Goal: Feedback & Contribution: Submit feedback/report problem

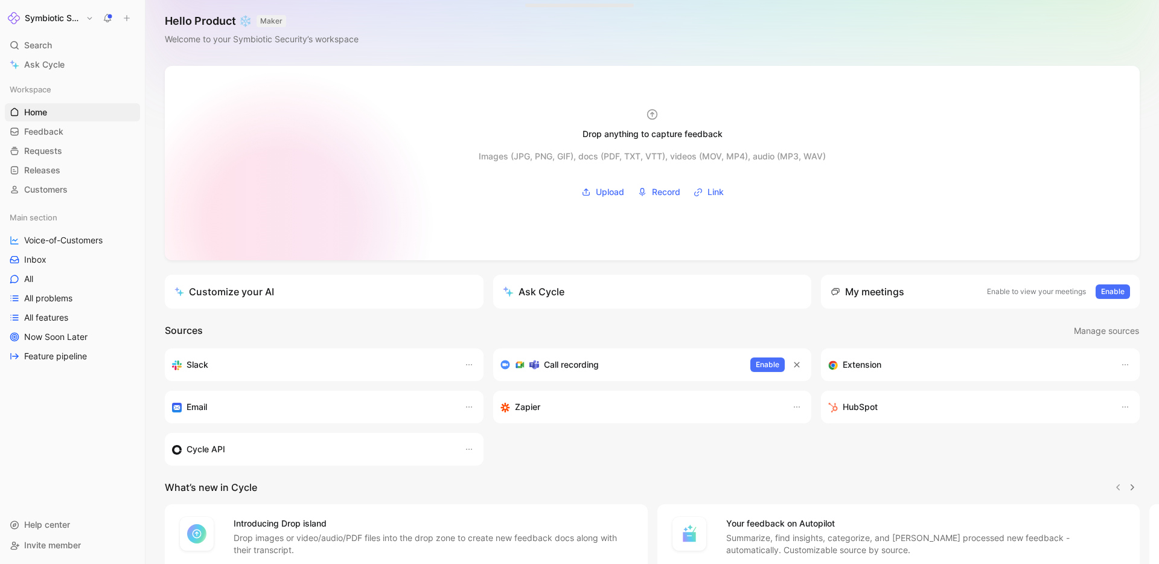
scroll to position [7, 0]
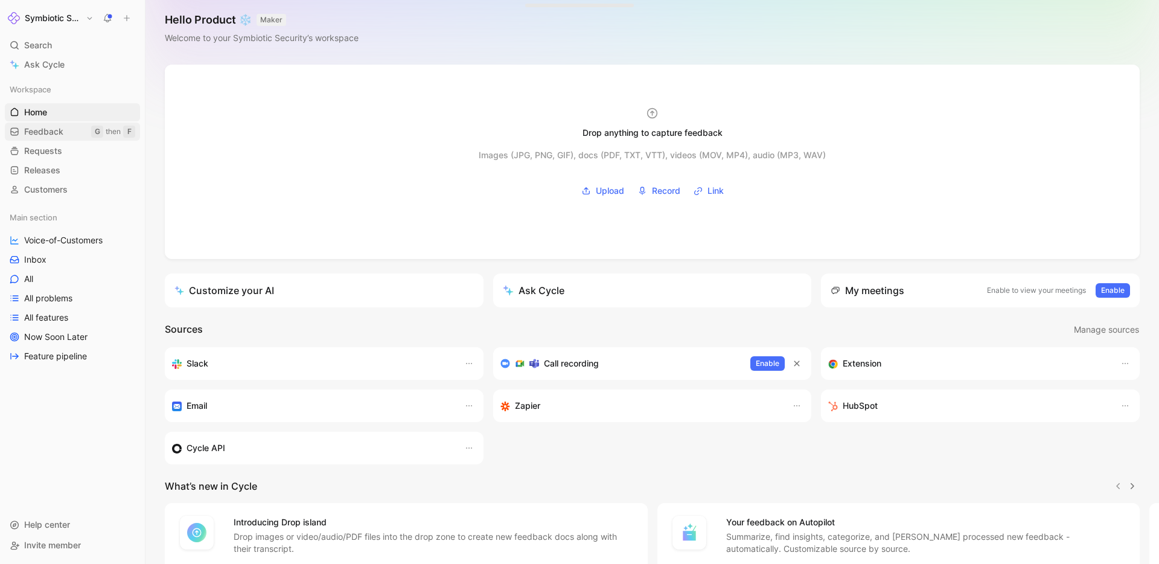
click at [45, 135] on span "Feedback" at bounding box center [43, 132] width 39 height 12
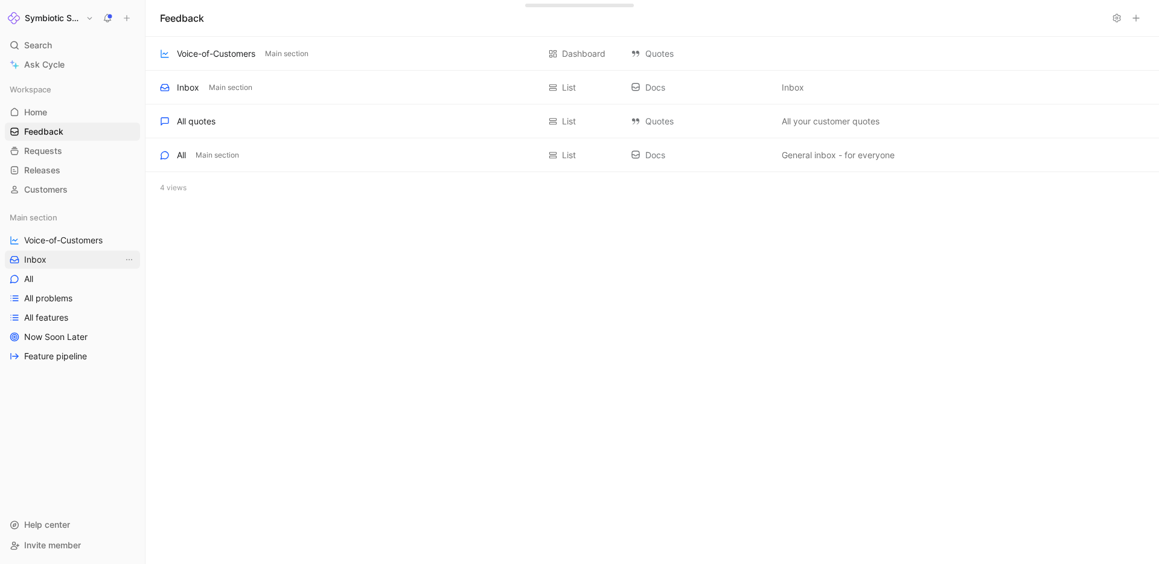
click at [40, 256] on span "Inbox" at bounding box center [35, 259] width 22 height 12
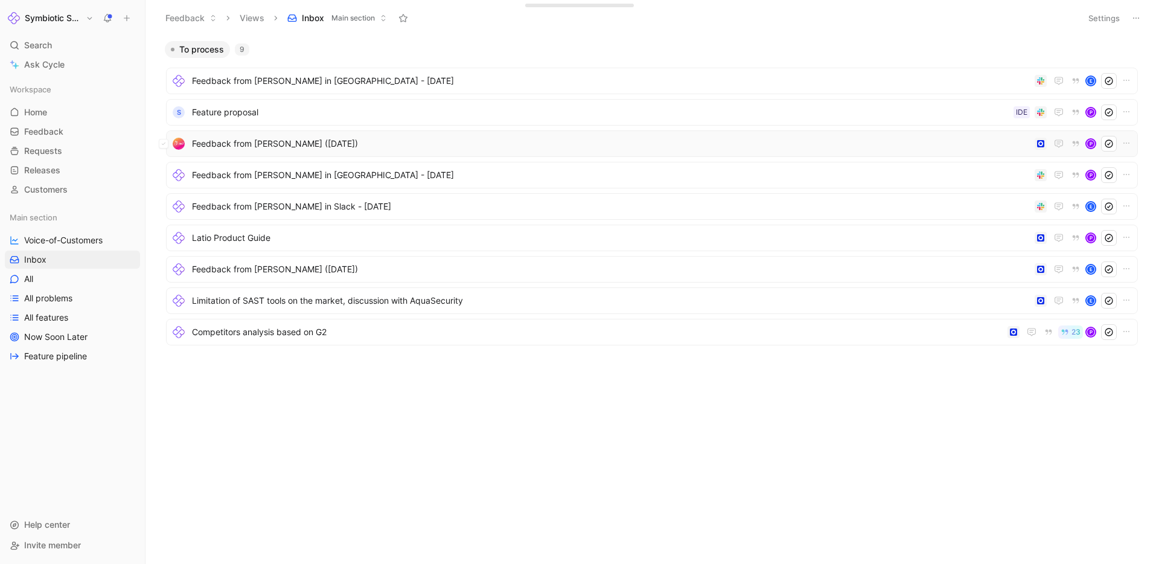
click at [282, 147] on span "Feedback from [PERSON_NAME] ([DATE])" at bounding box center [611, 143] width 838 height 14
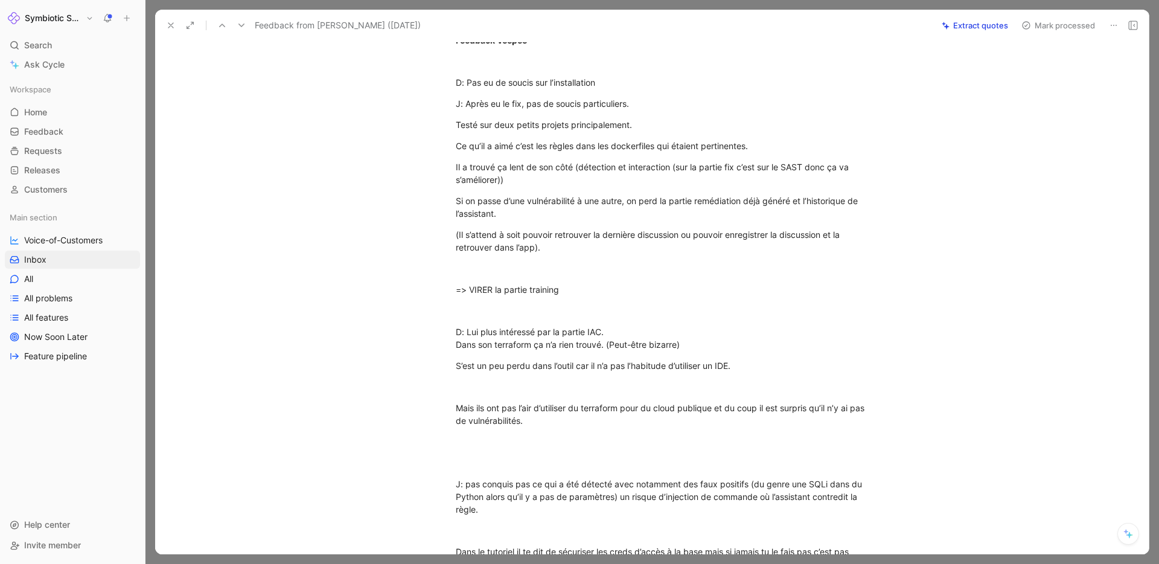
scroll to position [102, 0]
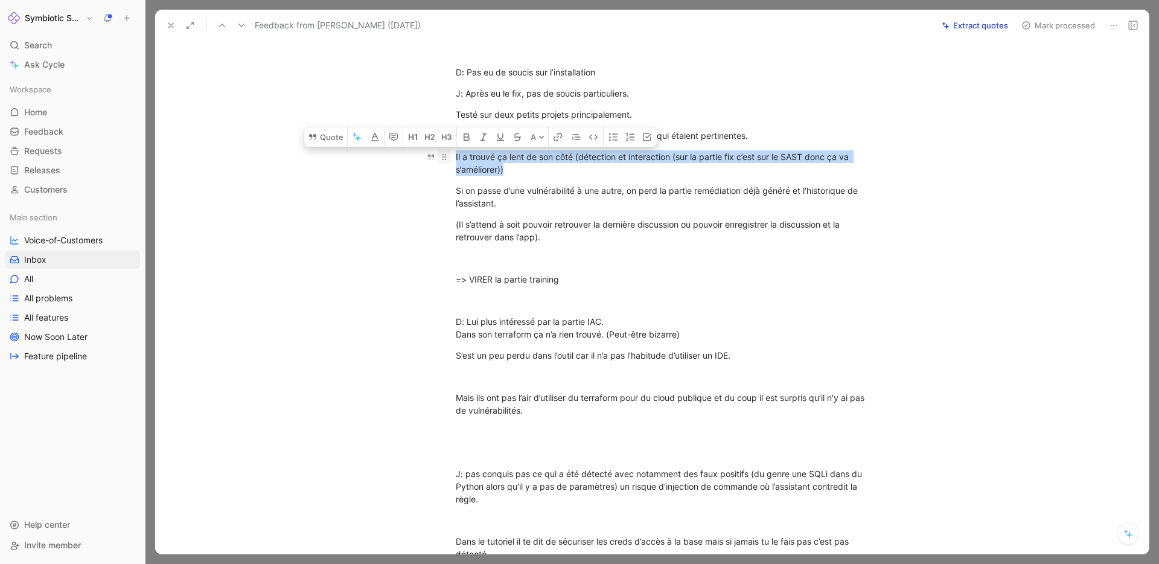
drag, startPoint x: 536, startPoint y: 169, endPoint x: 449, endPoint y: 151, distance: 89.2
click at [448, 151] on p "Il a trouvé ça lent de son côté (détection et interaction (sur la partie fix c’…" at bounding box center [664, 163] width 463 height 33
click at [327, 140] on button "Quote" at bounding box center [325, 136] width 43 height 19
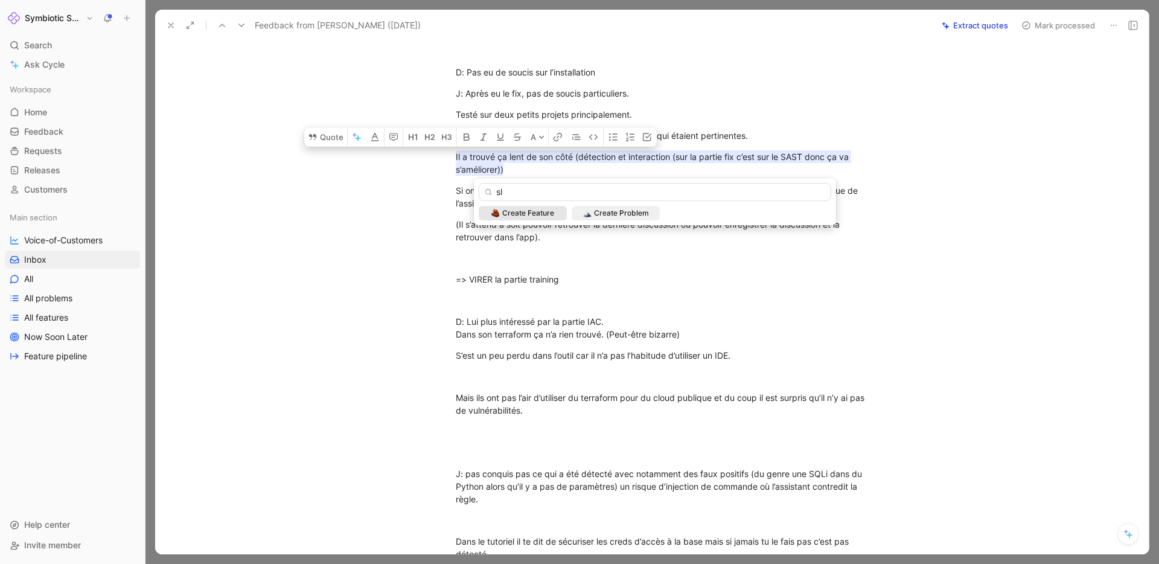
type input "s"
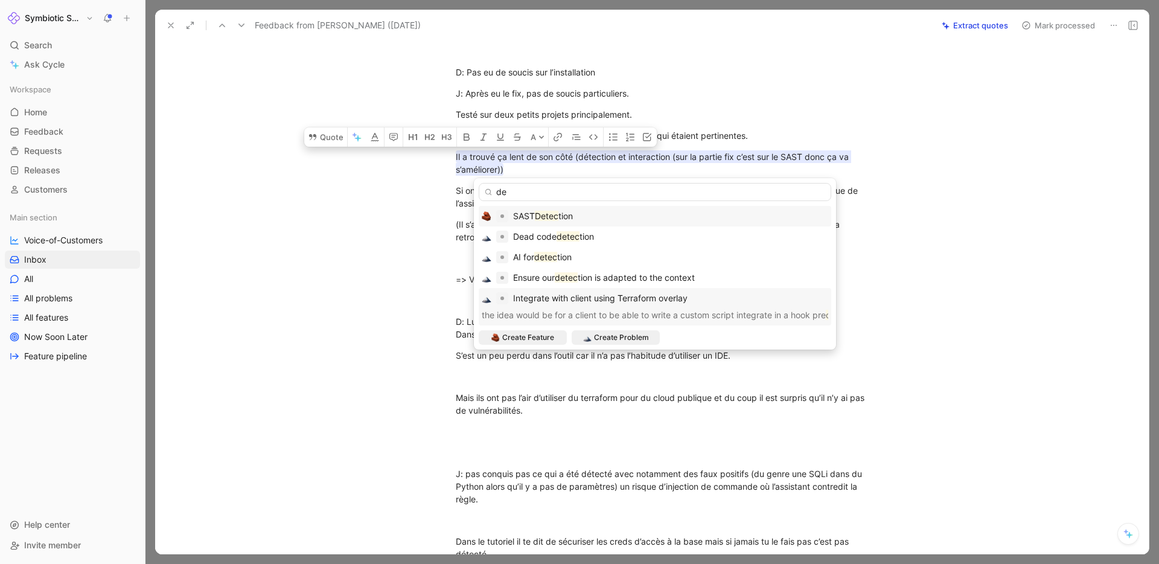
type input "d"
type input "Slow detection"
click at [605, 335] on span "Create Problem" at bounding box center [621, 337] width 55 height 12
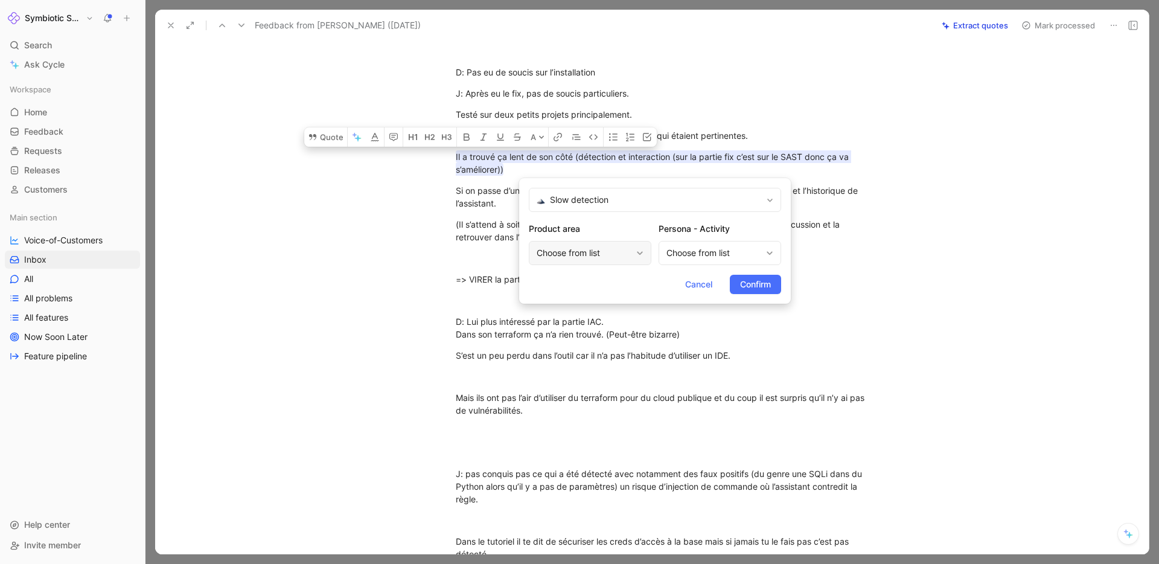
click at [585, 252] on div "Choose from list" at bounding box center [583, 253] width 95 height 14
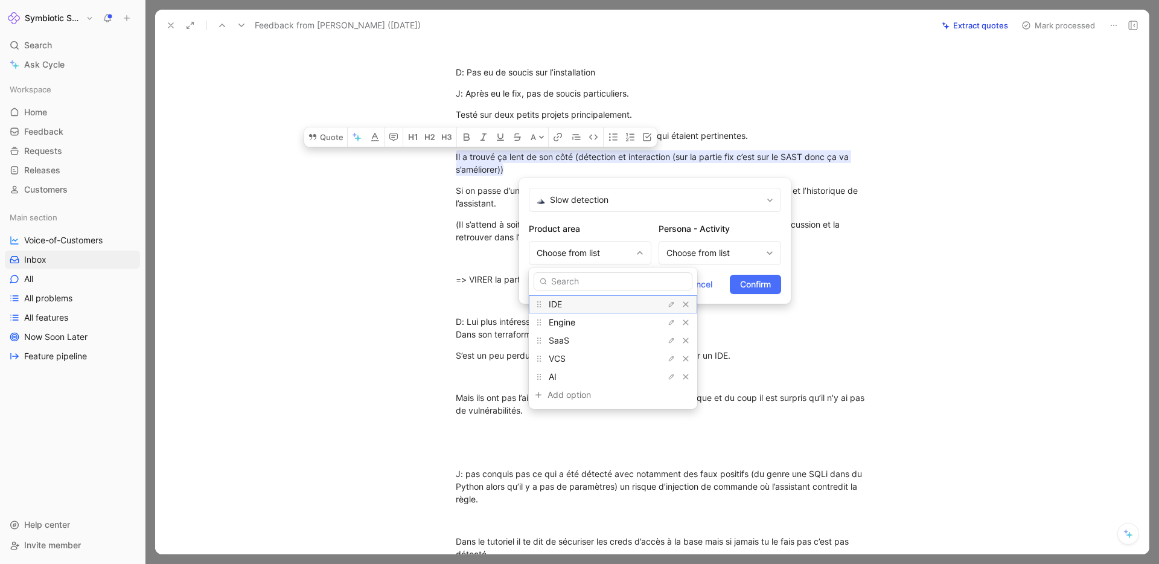
click at [572, 305] on div "IDE" at bounding box center [593, 304] width 91 height 14
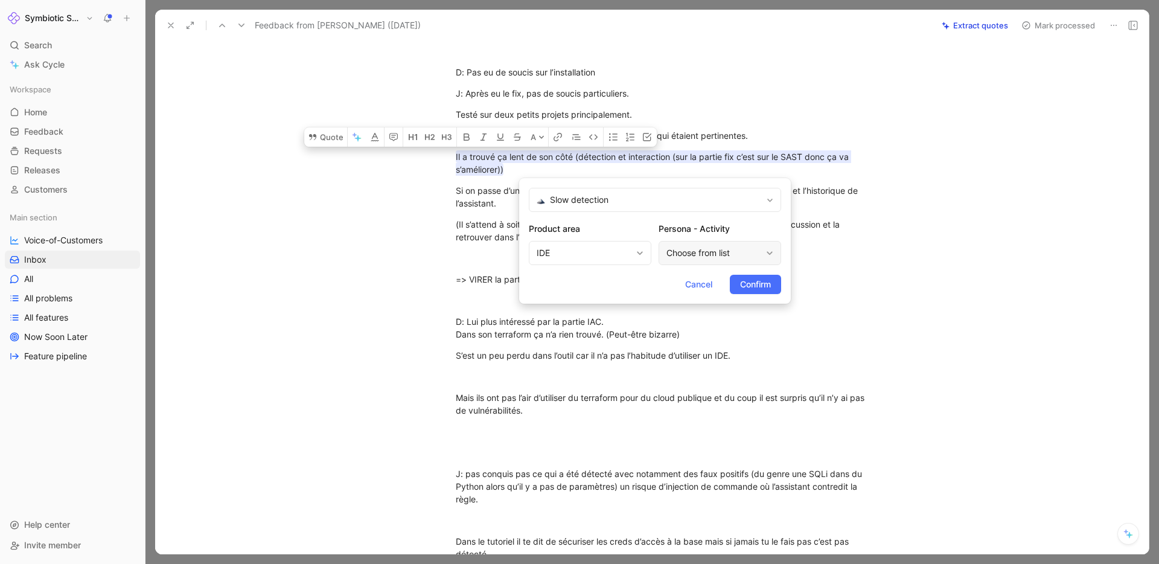
click at [699, 250] on div "Choose from list" at bounding box center [713, 253] width 95 height 14
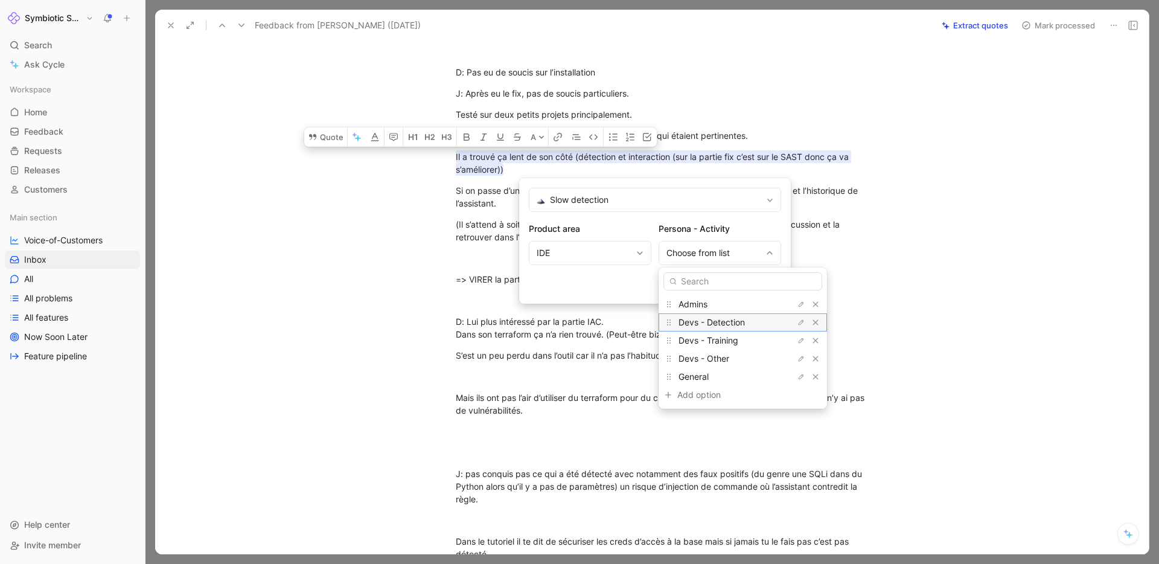
click at [722, 323] on span "Devs - Detection" at bounding box center [711, 322] width 66 height 10
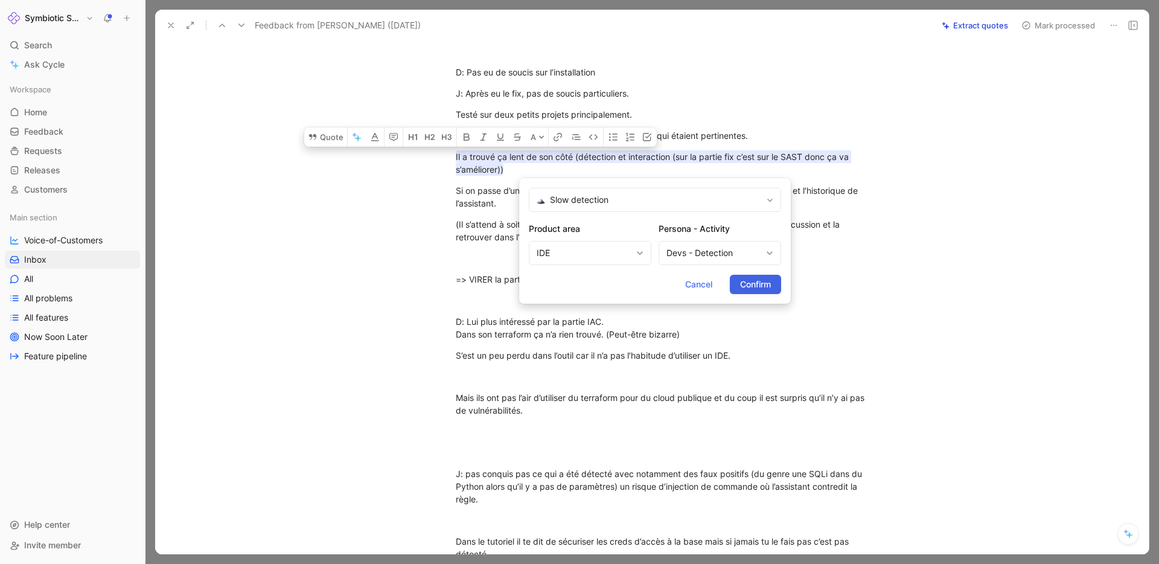
click at [740, 293] on button "Confirm" at bounding box center [755, 284] width 51 height 19
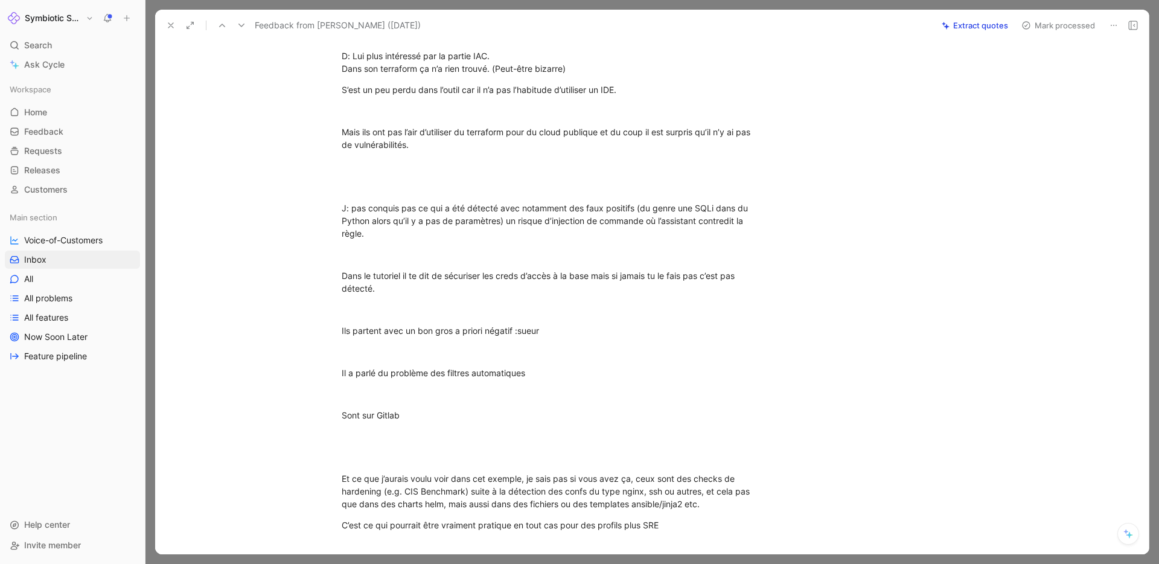
scroll to position [369, 0]
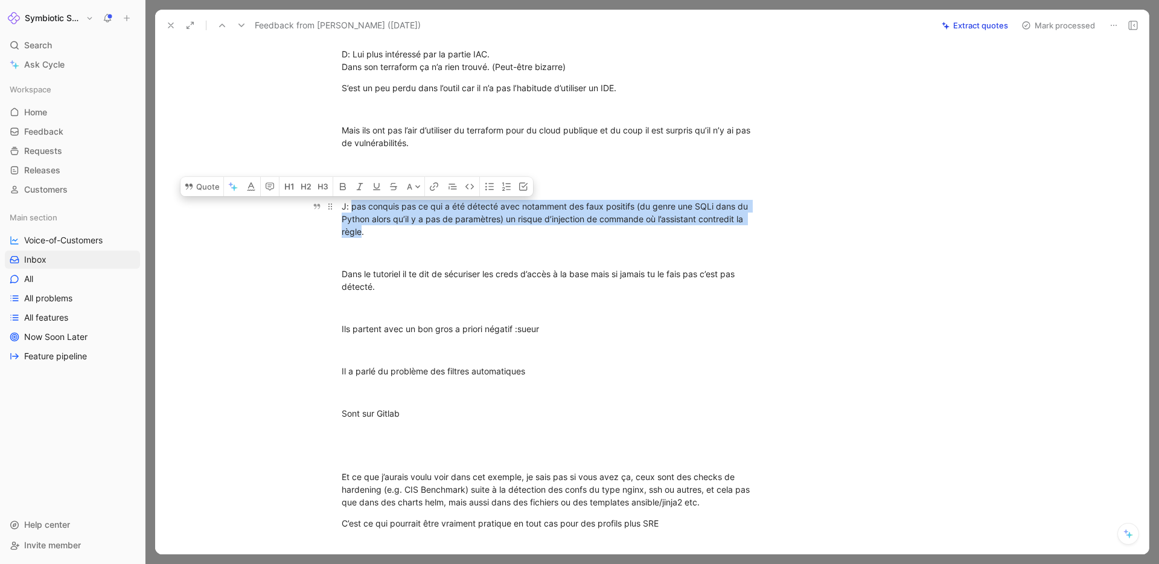
drag, startPoint x: 350, startPoint y: 206, endPoint x: 362, endPoint y: 232, distance: 28.6
click at [362, 232] on div "J: pas conquis pas ce qui a été détecté avec notamment des faux positifs (du ge…" at bounding box center [551, 219] width 418 height 38
click at [204, 185] on button "Quote" at bounding box center [201, 186] width 43 height 19
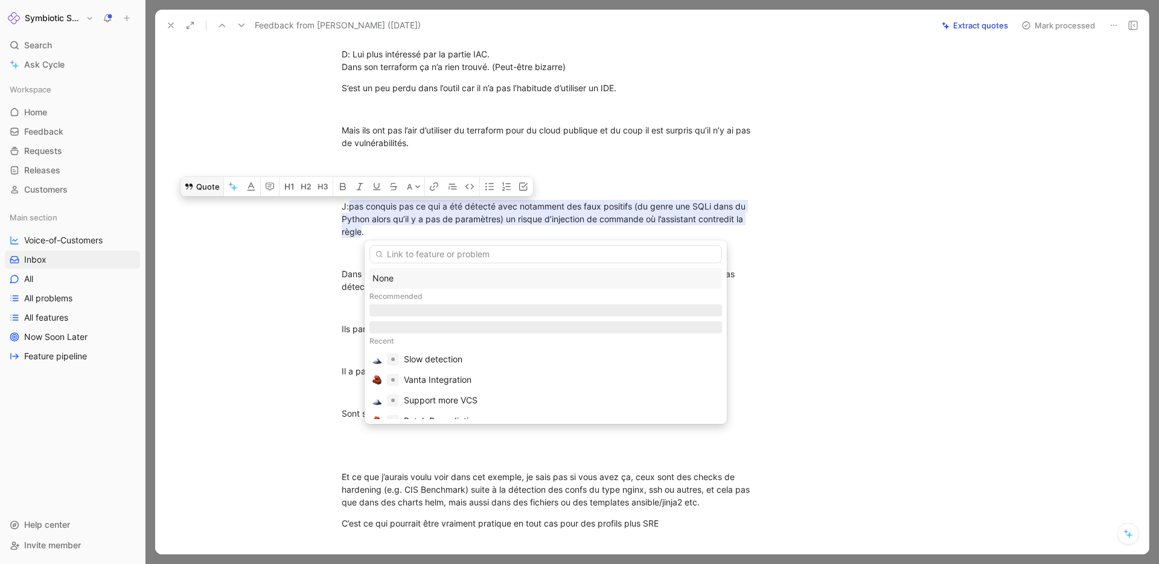
type input "d"
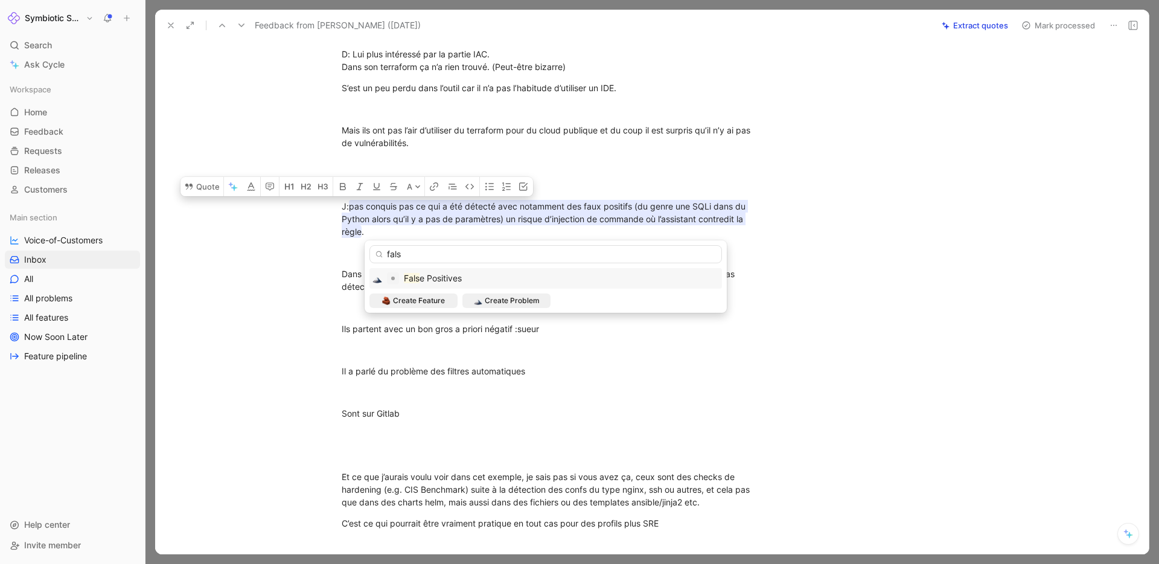
type input "fals"
click at [436, 280] on span "e Positives" at bounding box center [440, 278] width 42 height 10
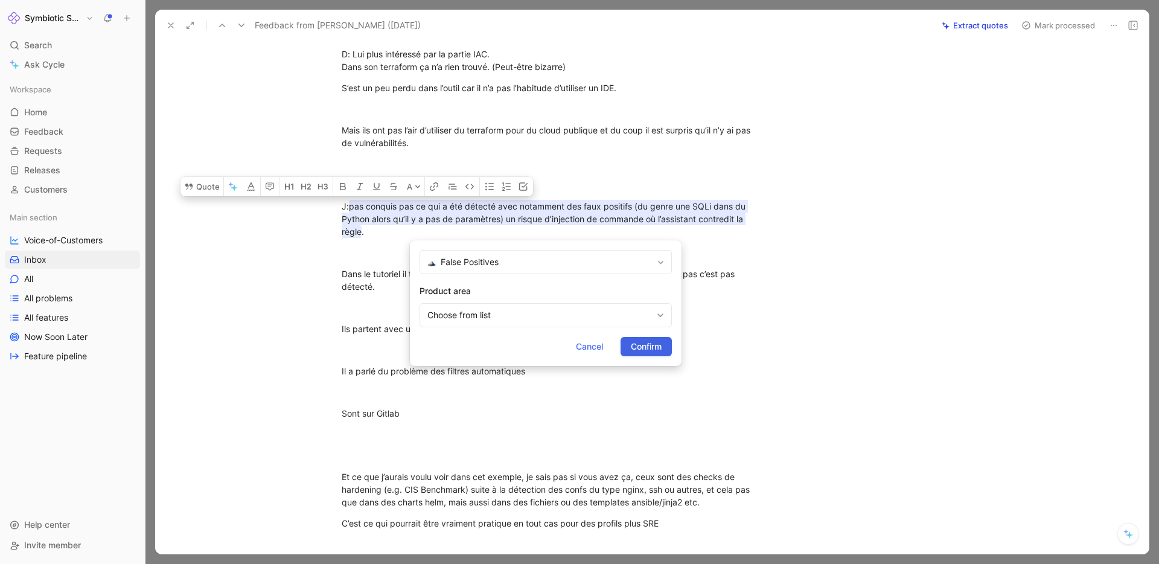
click at [650, 346] on span "Confirm" at bounding box center [646, 346] width 31 height 14
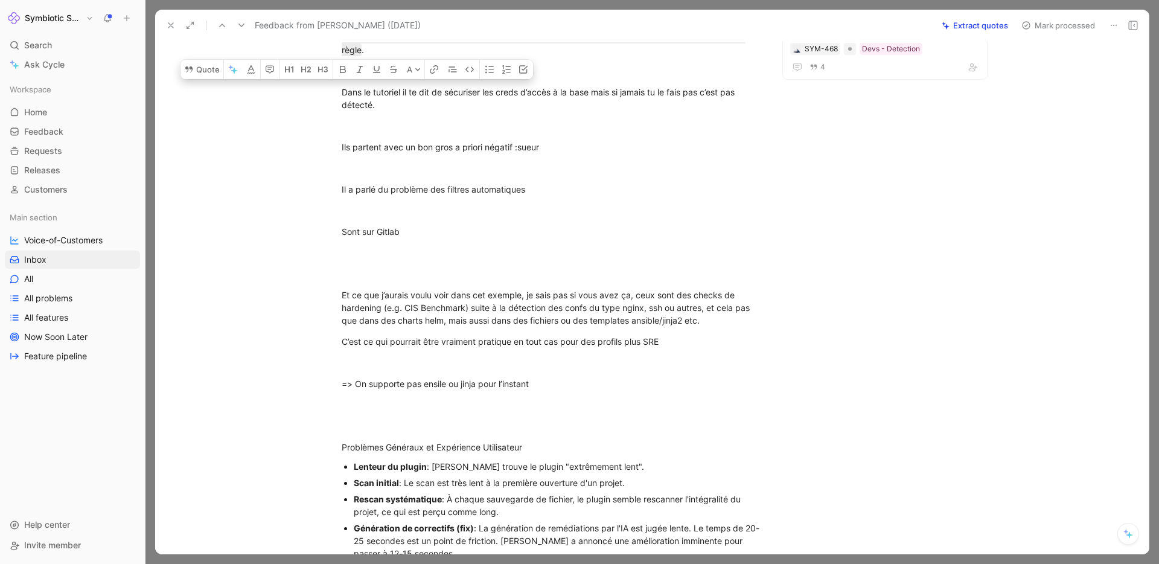
scroll to position [568, 0]
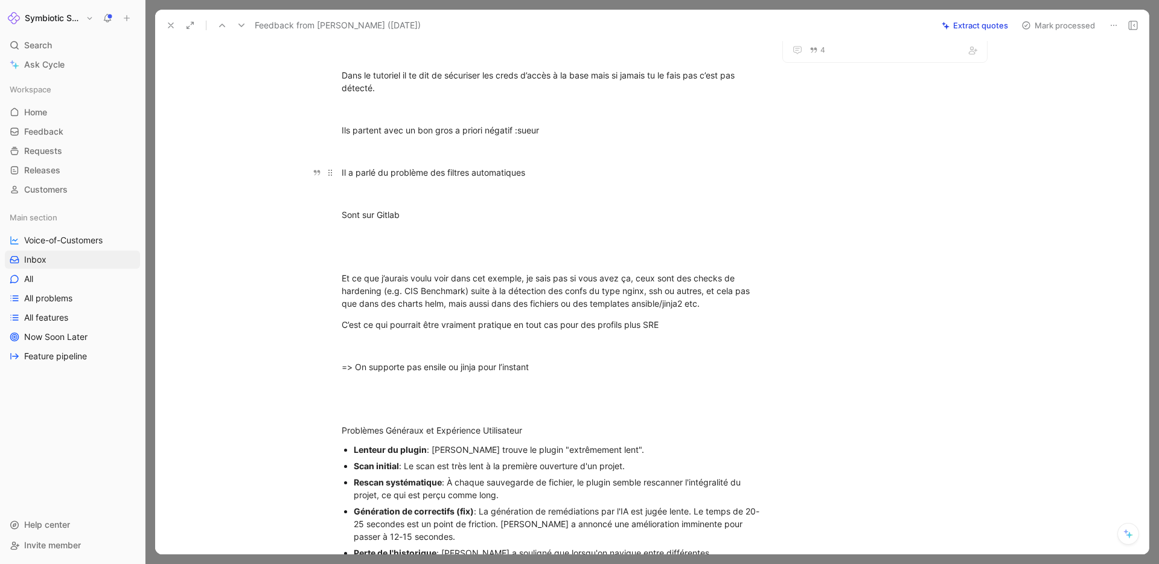
click at [527, 175] on div "Il a parlé du problème des filtres automatiques" at bounding box center [551, 172] width 418 height 13
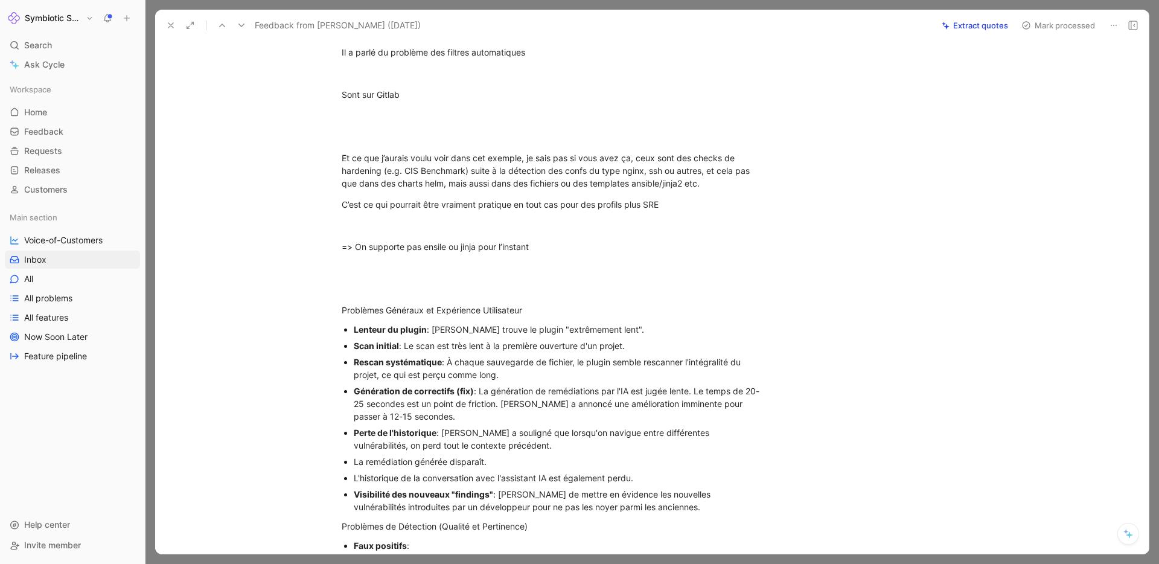
scroll to position [689, 0]
click at [427, 249] on div "=> On supporte pas ensile ou jinja pour l’instant" at bounding box center [551, 245] width 418 height 13
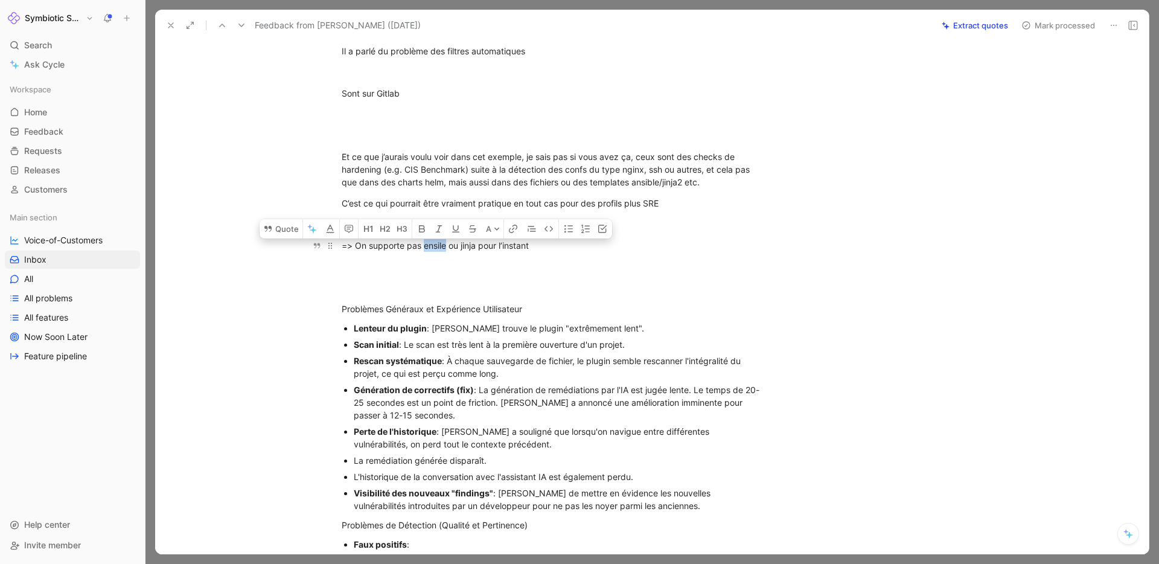
click at [427, 249] on div "=> On supporte pas ensile ou jinja pour l’instant" at bounding box center [551, 245] width 418 height 13
click at [569, 252] on div "=> On supporte pas ensible ou jinja pour l’instant" at bounding box center [551, 245] width 418 height 13
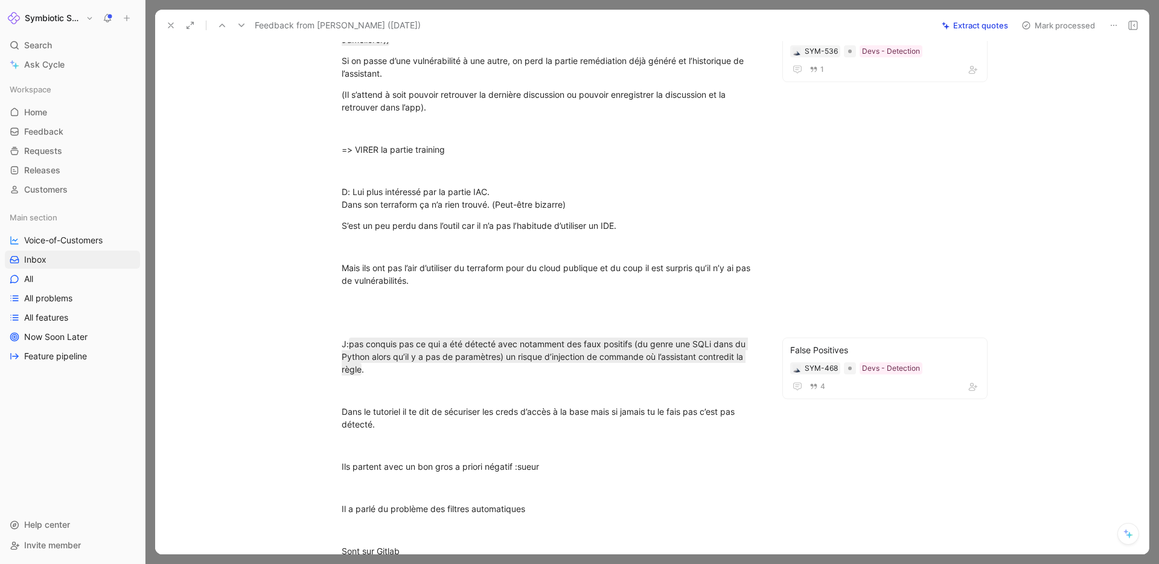
scroll to position [0, 0]
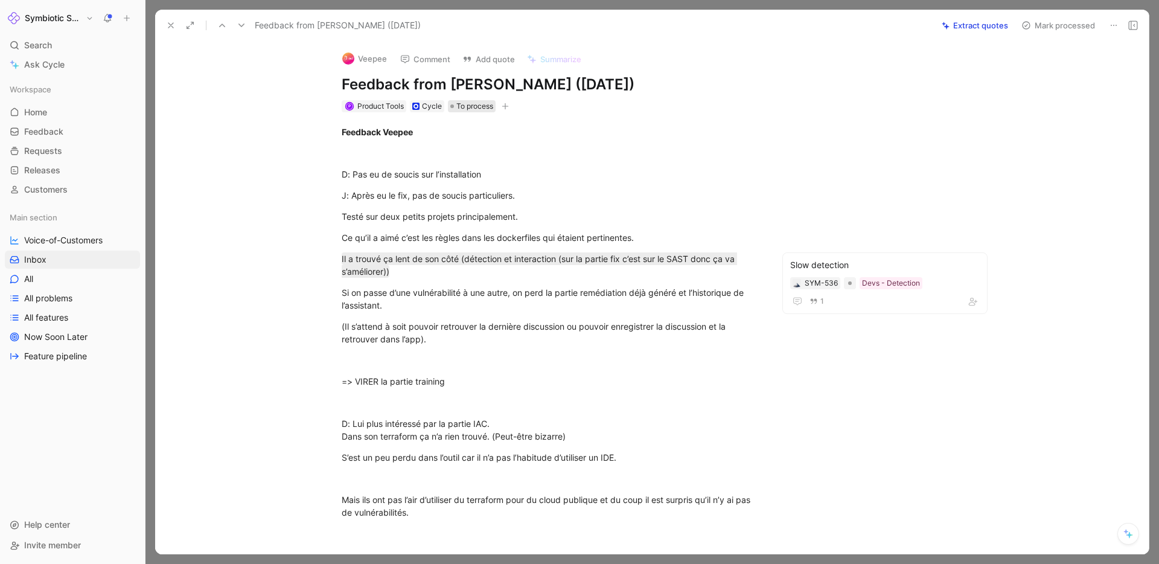
click at [475, 103] on span "To process" at bounding box center [474, 106] width 37 height 12
click at [507, 182] on div "Processed" at bounding box center [518, 189] width 97 height 14
click at [176, 25] on button at bounding box center [170, 25] width 17 height 17
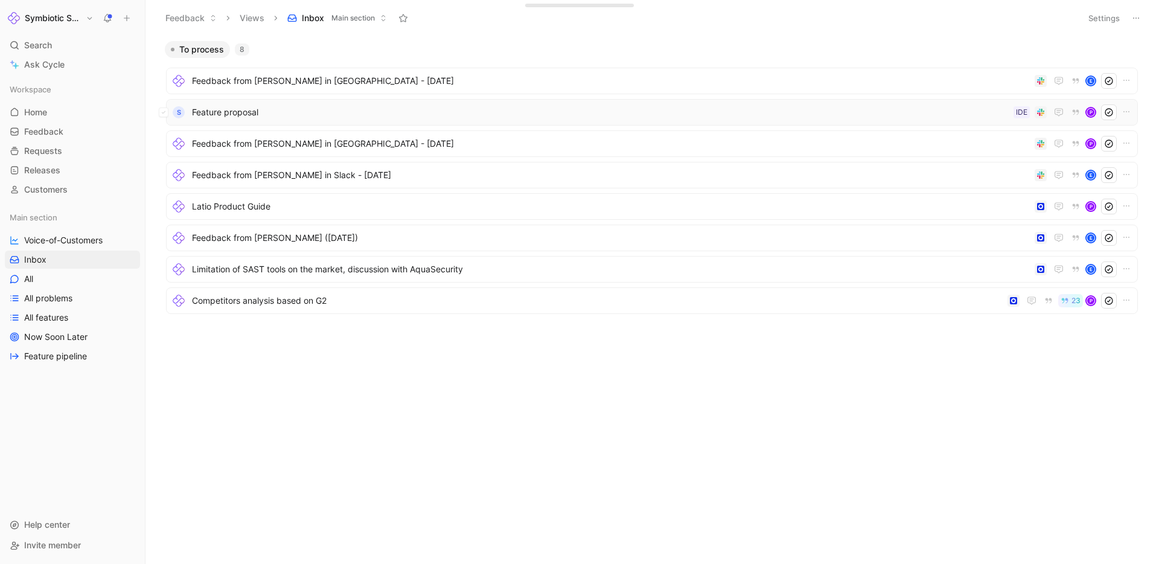
click at [325, 112] on span "Feature proposal" at bounding box center [600, 112] width 816 height 14
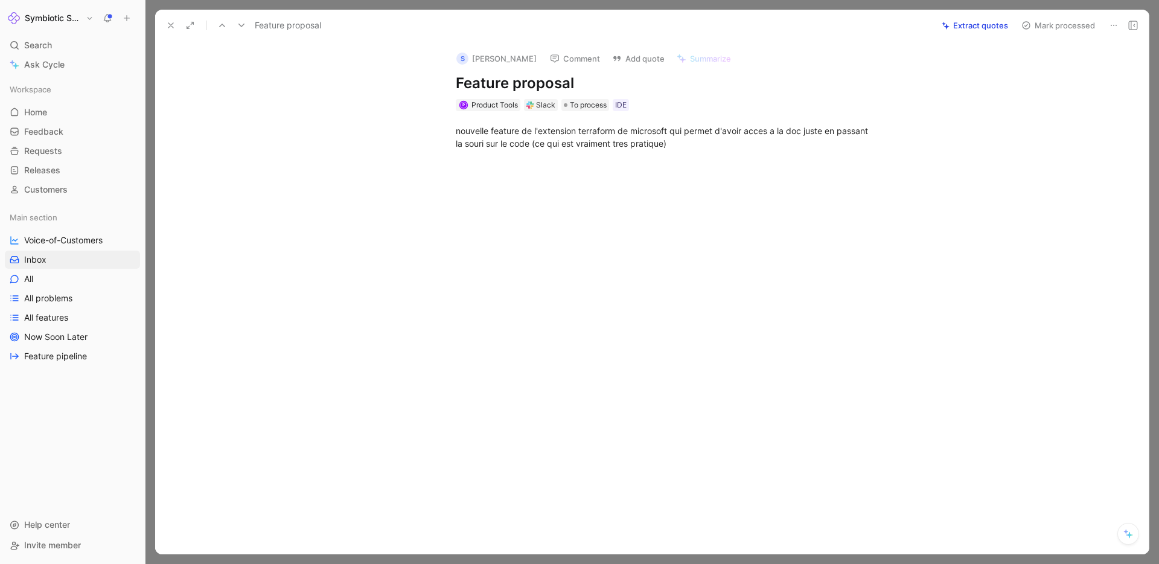
click at [171, 22] on icon at bounding box center [171, 26] width 10 height 10
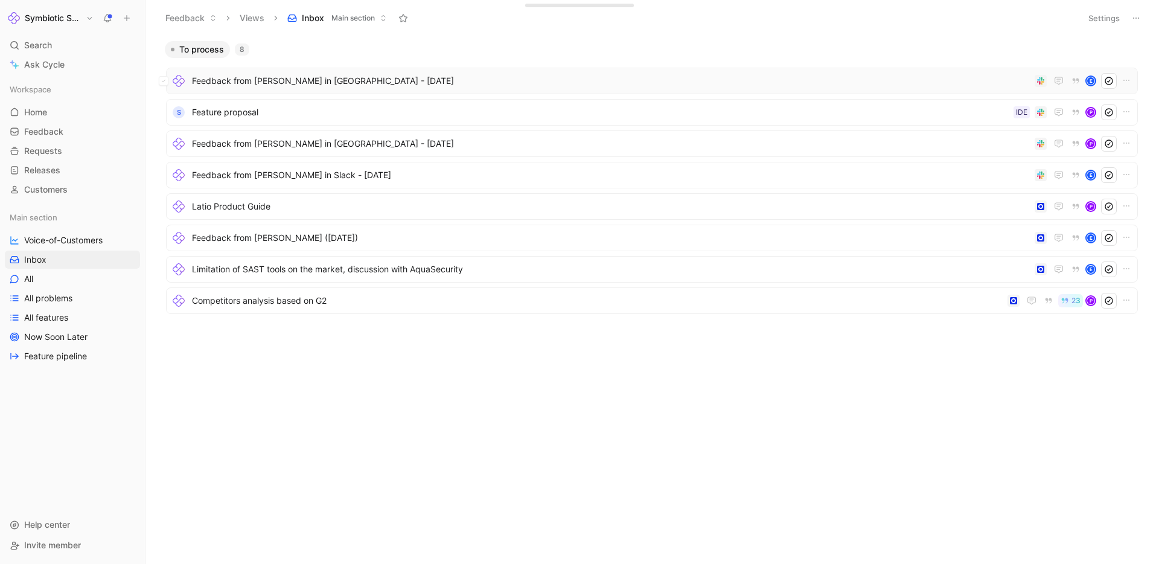
click at [366, 91] on div "Feedback from [PERSON_NAME] in [GEOGRAPHIC_DATA] - [DATE] E" at bounding box center [651, 81] width 971 height 27
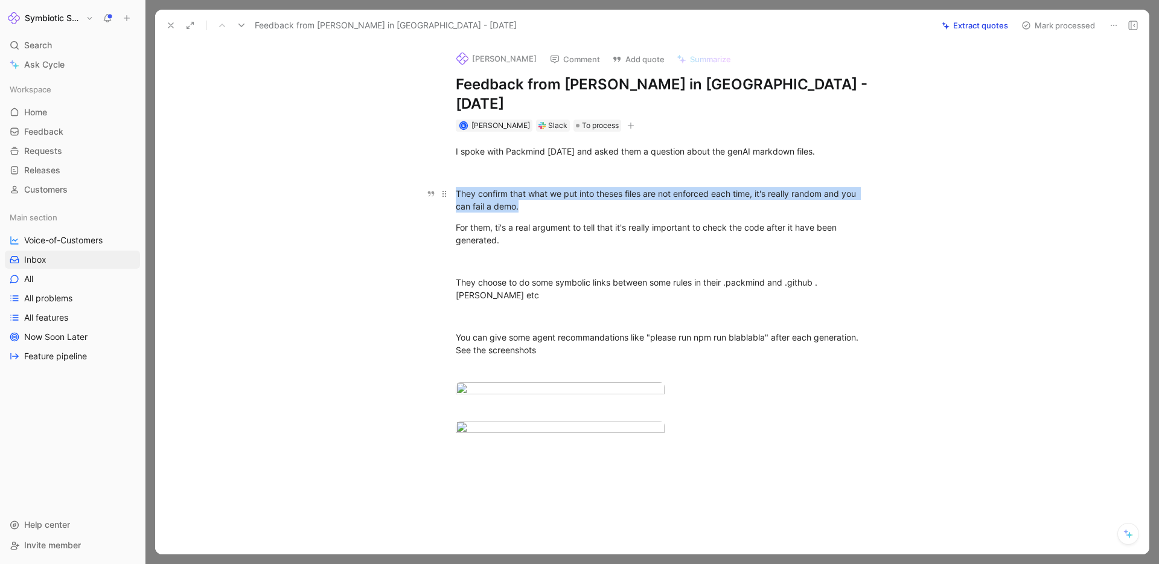
drag, startPoint x: 456, startPoint y: 173, endPoint x: 549, endPoint y: 185, distance: 94.4
click at [549, 187] on div "They confirm that what we put into theses files are not enforced each time, it'…" at bounding box center [665, 199] width 418 height 25
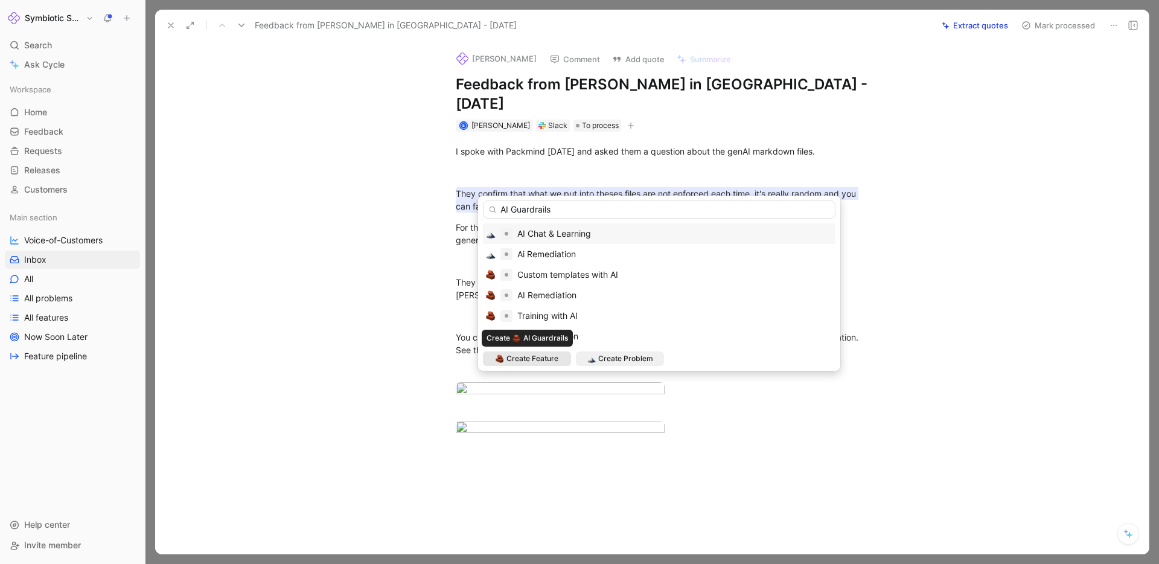
type input "AI Guardrails"
click at [542, 359] on span "Create Feature" at bounding box center [532, 358] width 52 height 12
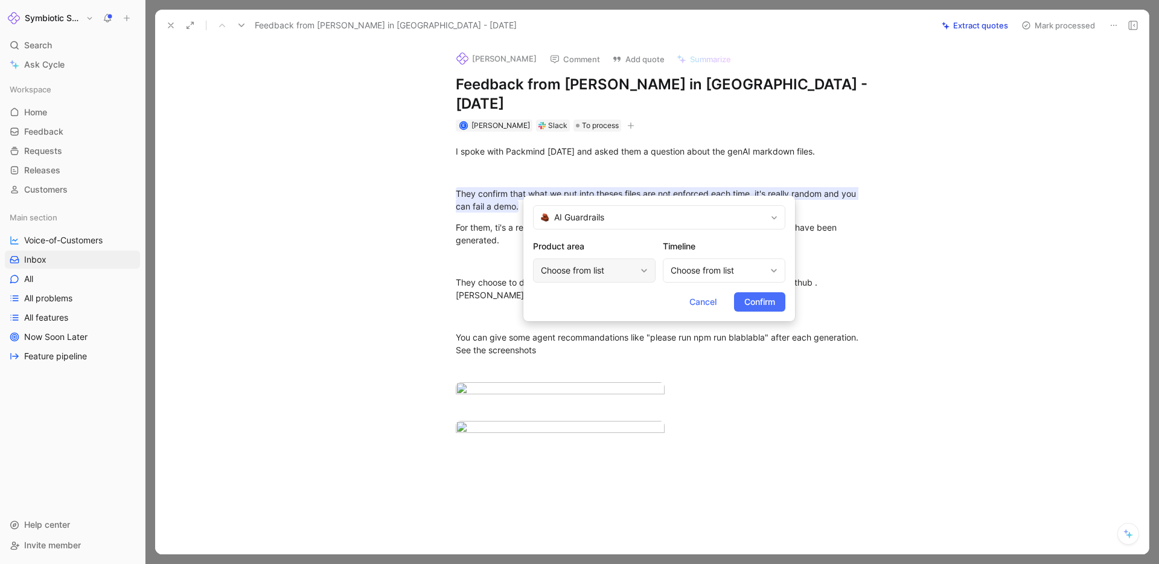
click at [585, 276] on div "Choose from list" at bounding box center [588, 270] width 95 height 14
click at [582, 321] on div "IDE" at bounding box center [598, 321] width 91 height 14
click at [704, 267] on div "Choose from list" at bounding box center [717, 270] width 95 height 14
click at [725, 269] on div "Choose from list" at bounding box center [717, 270] width 95 height 14
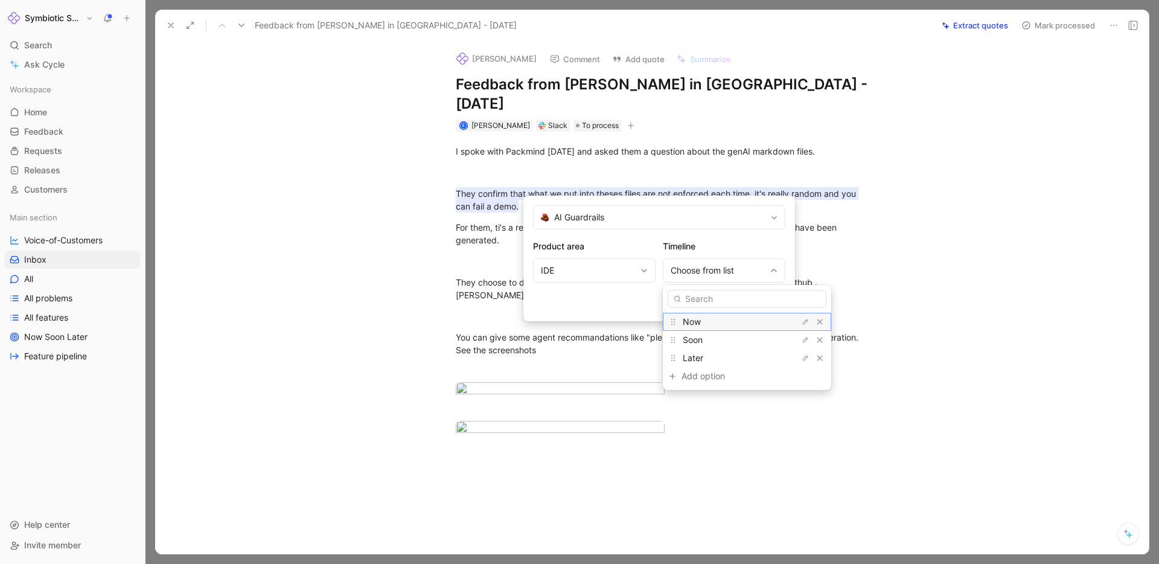
click at [725, 319] on div "Now" at bounding box center [727, 321] width 91 height 14
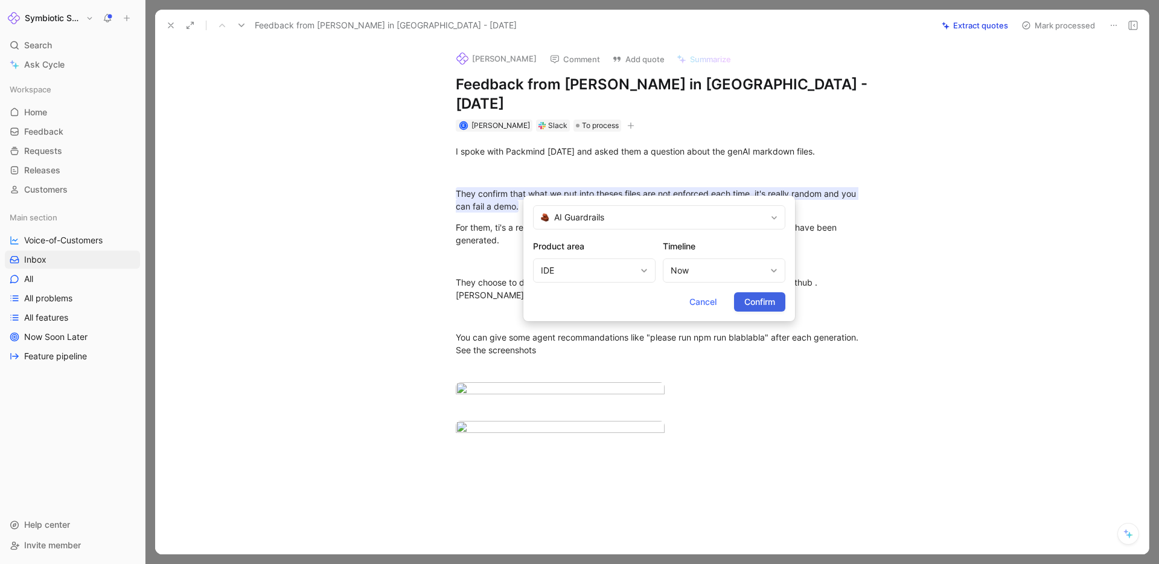
click at [758, 307] on span "Confirm" at bounding box center [759, 301] width 31 height 14
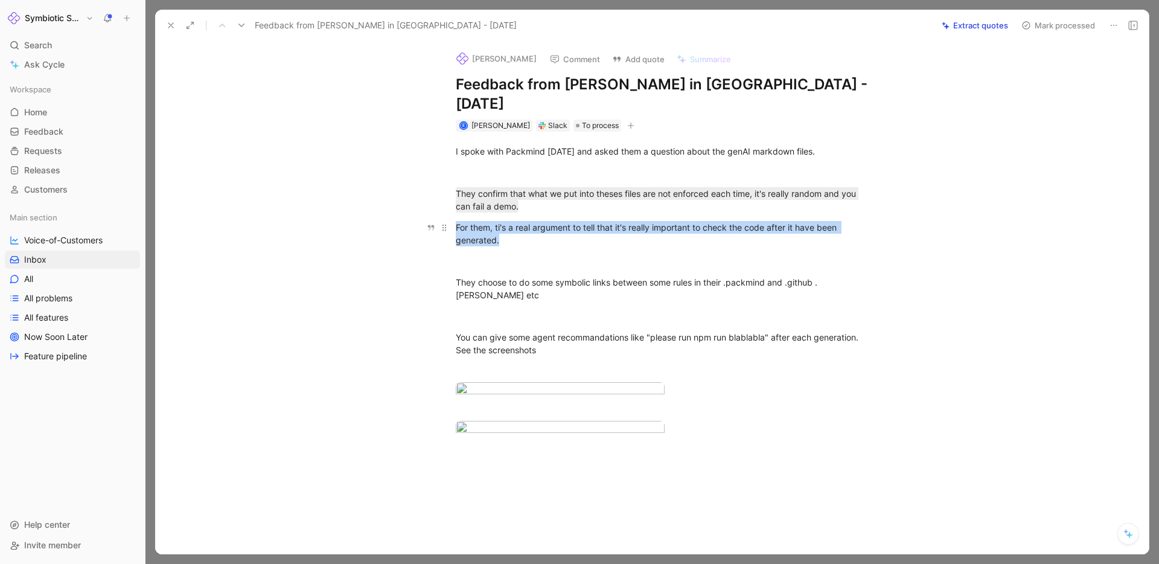
drag, startPoint x: 515, startPoint y: 220, endPoint x: 453, endPoint y: 209, distance: 63.7
click at [453, 217] on p "For them, ti's a real argument to tell that it's really important to check the …" at bounding box center [664, 233] width 463 height 33
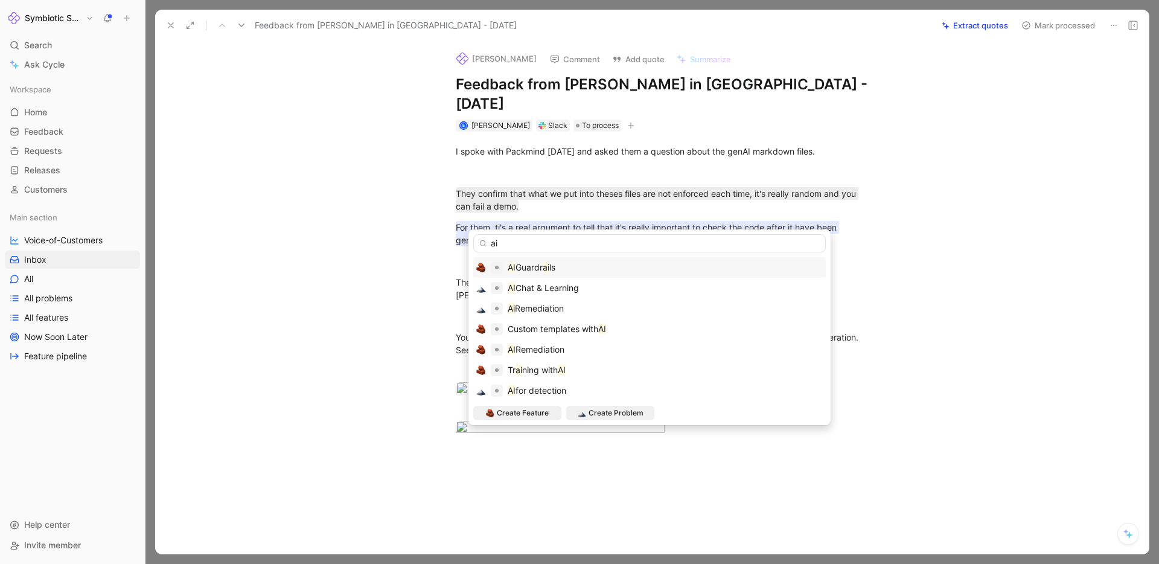
type input "ai"
click at [550, 274] on div "AI Guardr ai ls" at bounding box center [531, 267] width 48 height 14
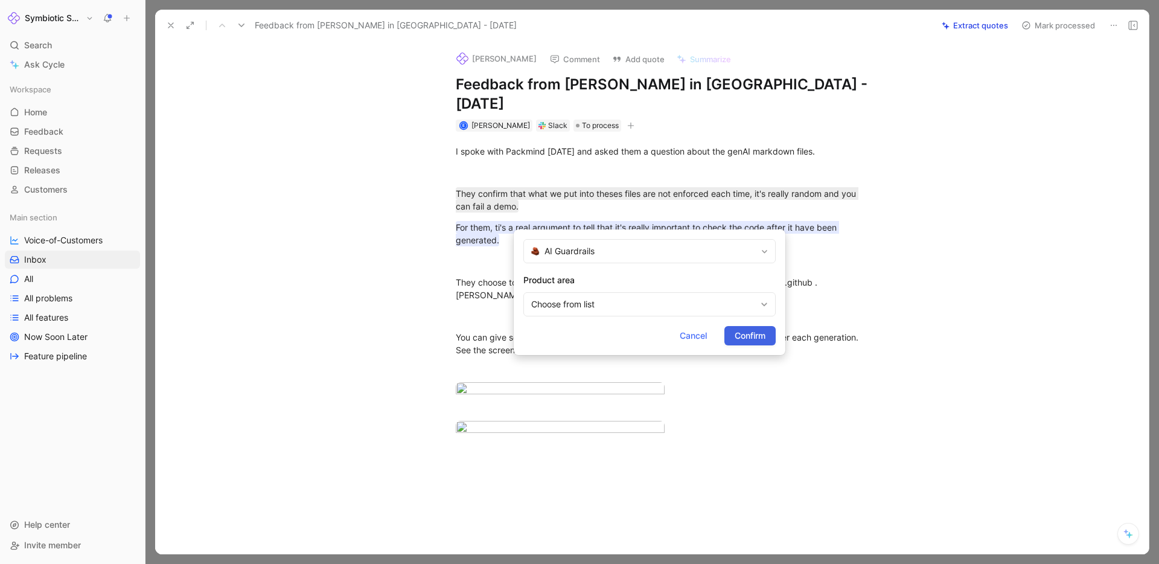
click at [737, 332] on span "Confirm" at bounding box center [749, 335] width 31 height 14
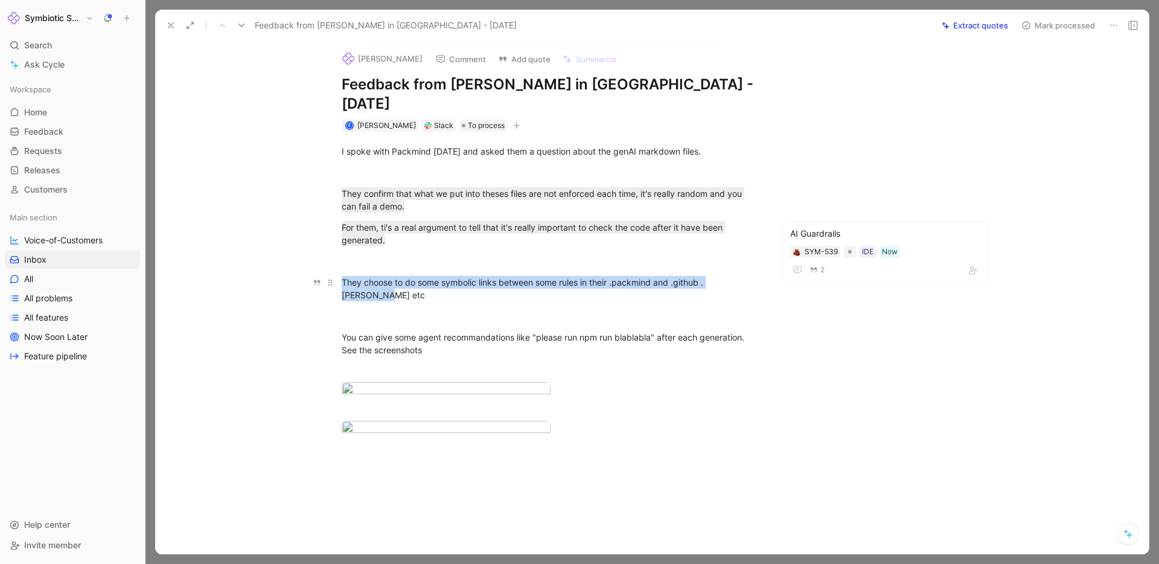
drag, startPoint x: 342, startPoint y: 263, endPoint x: 749, endPoint y: 261, distance: 407.3
click at [749, 276] on div "They choose to do some symbolic links between some rules in their .packmind and…" at bounding box center [551, 288] width 418 height 25
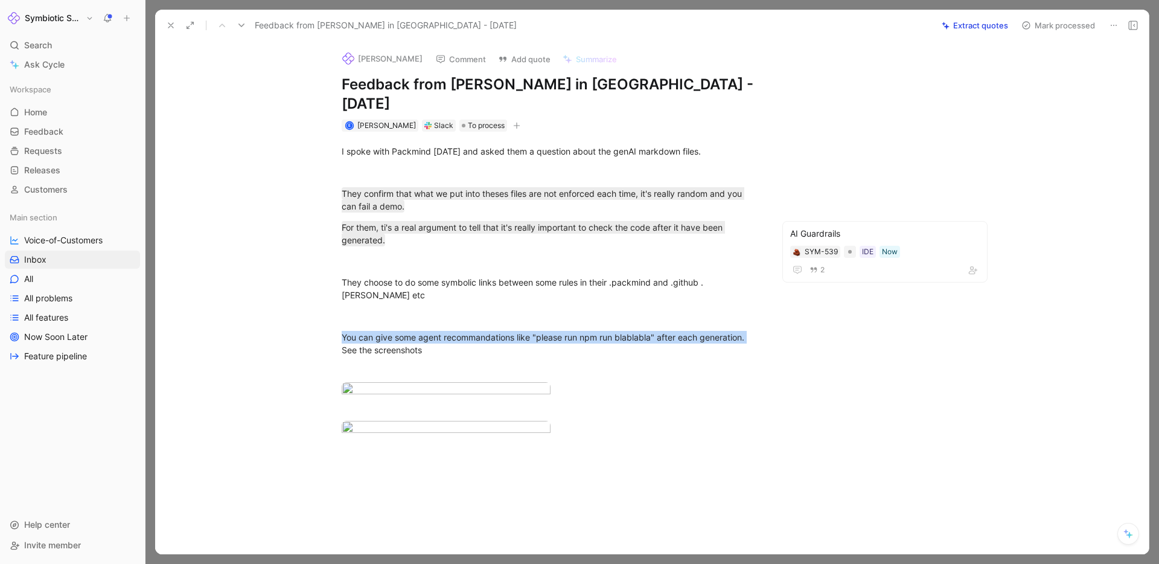
drag, startPoint x: 343, startPoint y: 305, endPoint x: 801, endPoint y: 305, distance: 458.0
click at [801, 306] on div "I spoke with Packmind [DATE] and asked them a question about the genAI markdown…" at bounding box center [550, 300] width 740 height 336
click at [382, 74] on button "Quote" at bounding box center [390, 64] width 43 height 19
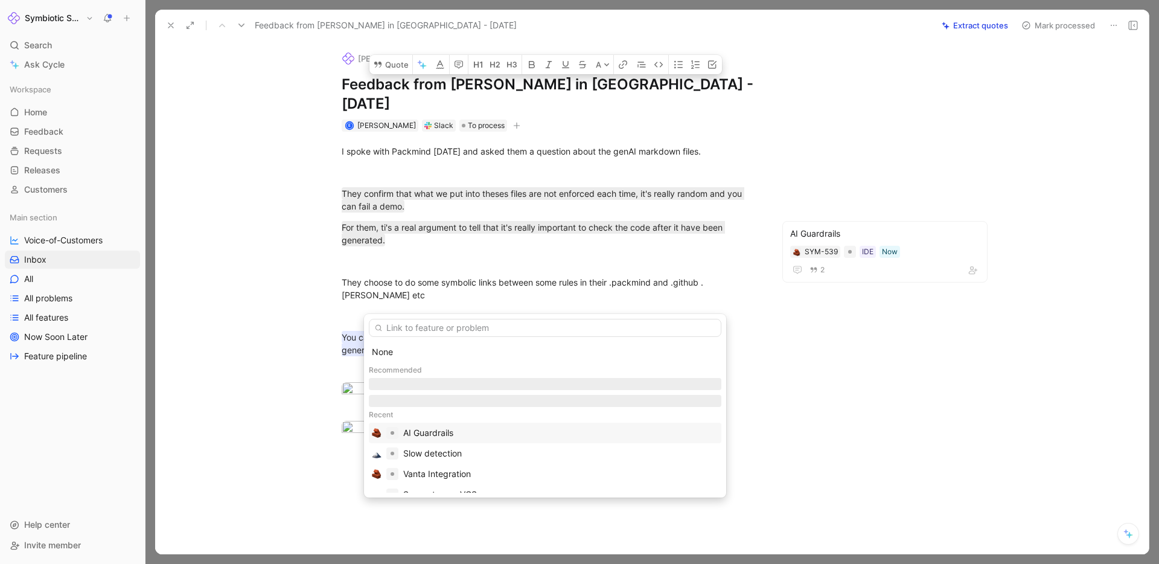
click at [422, 430] on div "AI Guardrails" at bounding box center [428, 432] width 50 height 14
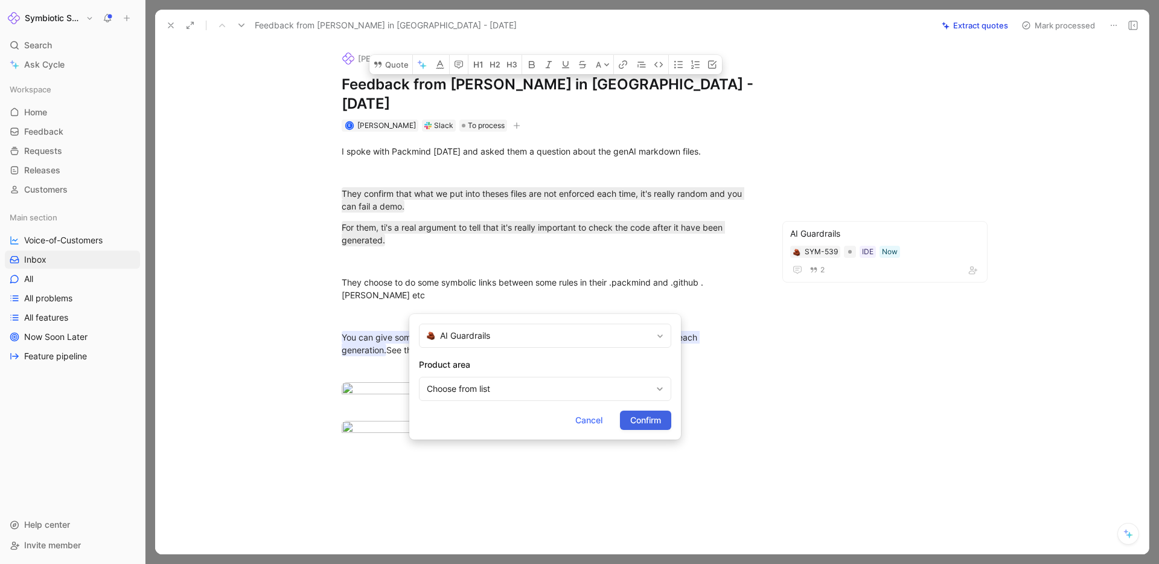
click at [640, 420] on span "Confirm" at bounding box center [645, 420] width 31 height 14
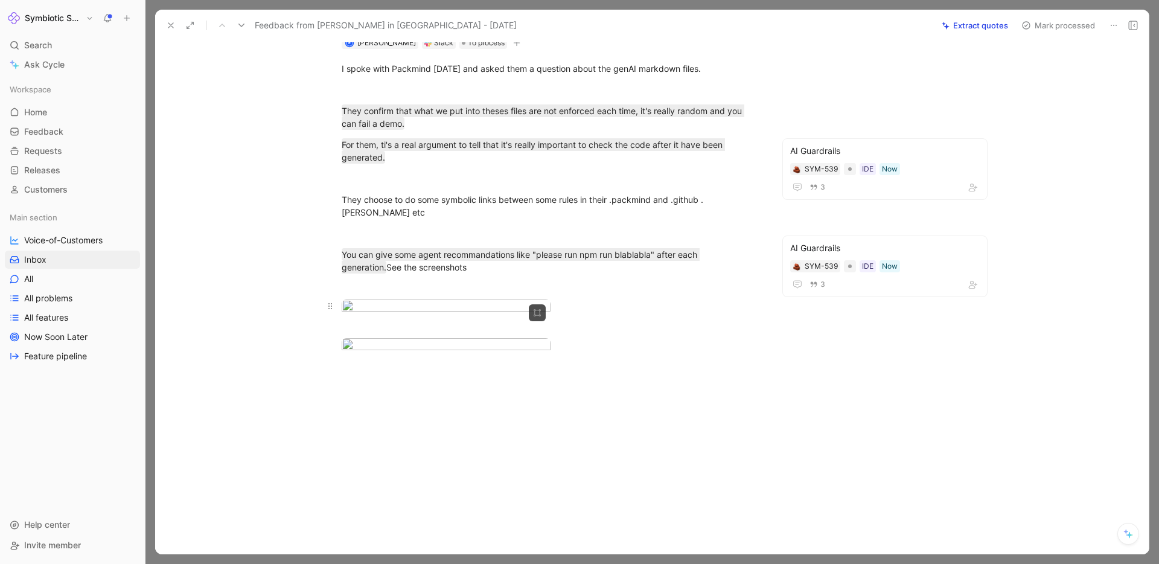
scroll to position [2, 0]
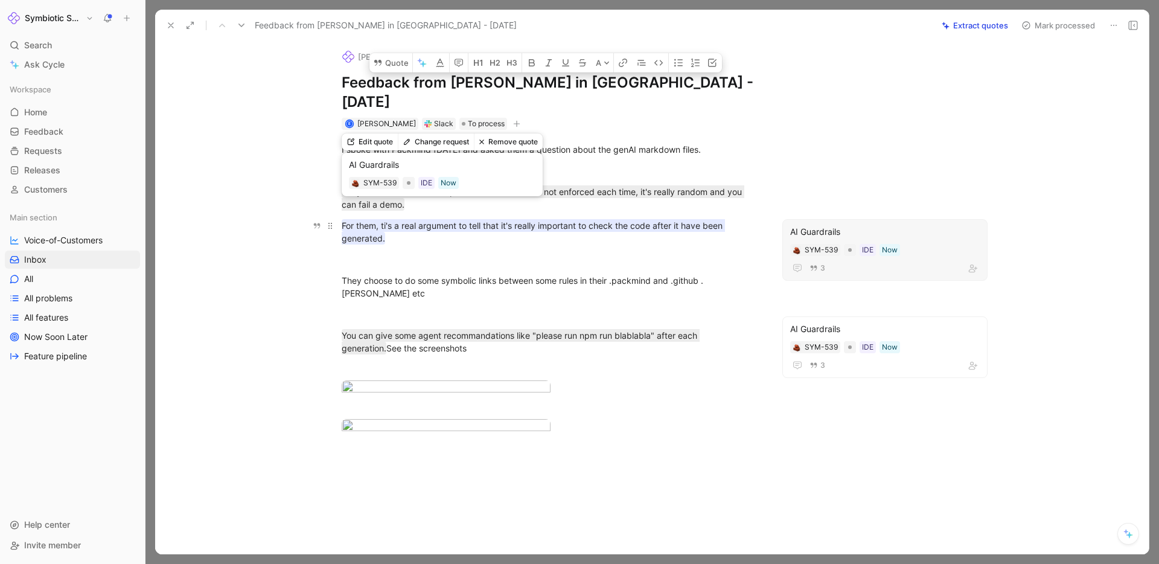
click at [585, 219] on mark "For them, ti's a real argument to tell that it's really important to check the …" at bounding box center [533, 231] width 383 height 25
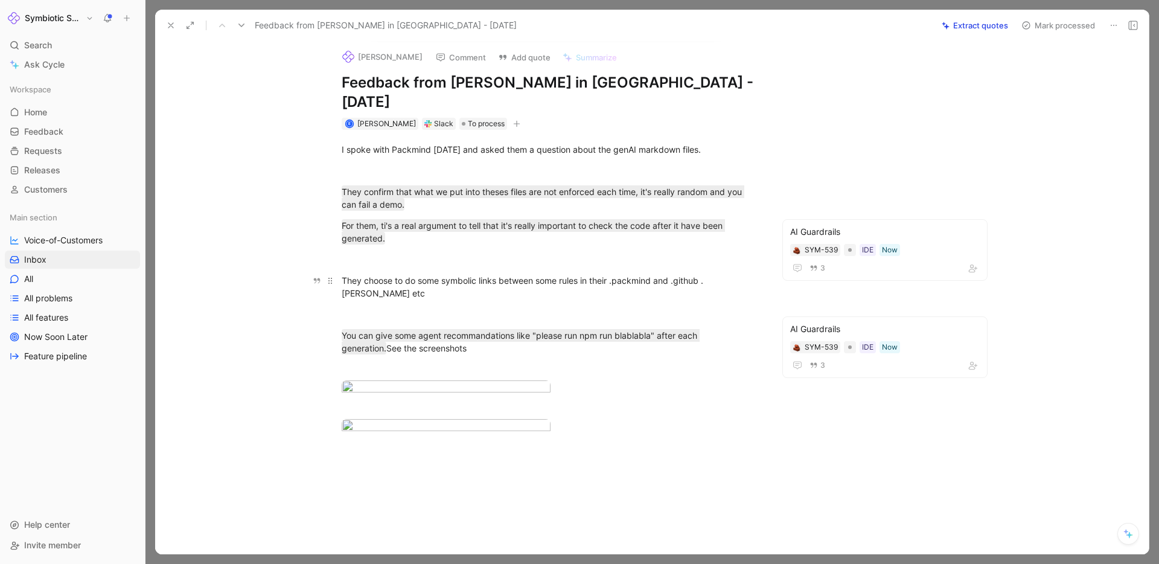
drag, startPoint x: 343, startPoint y: 256, endPoint x: 768, endPoint y: 270, distance: 425.0
click at [768, 270] on p "They choose to do some symbolic links between some rules in their .packmind and…" at bounding box center [550, 286] width 463 height 33
click at [395, 30] on button "Quote" at bounding box center [390, 20] width 43 height 19
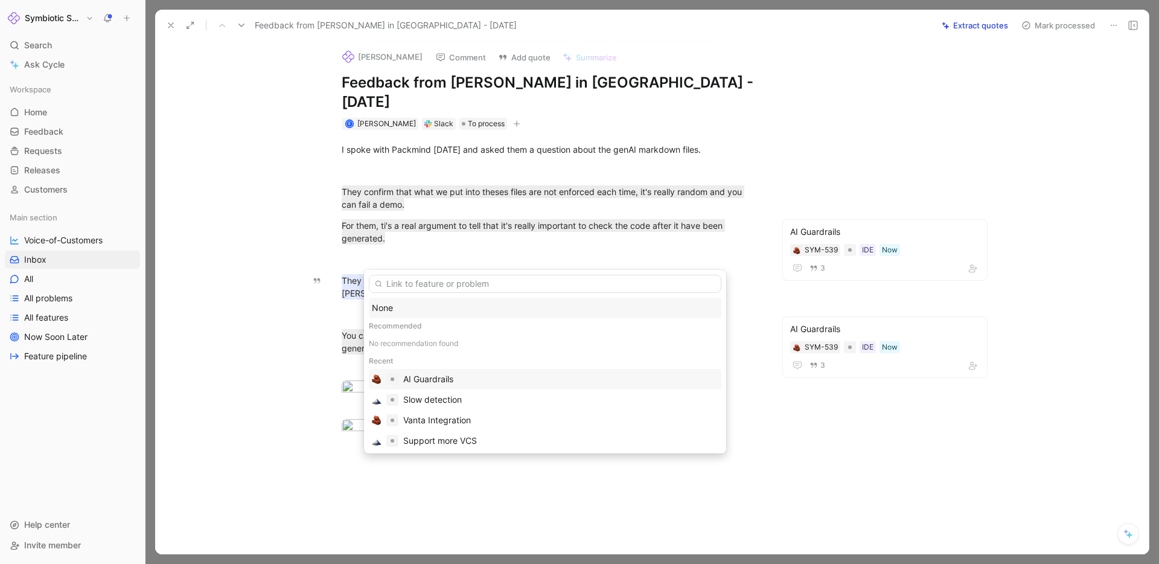
click at [435, 375] on div "AI Guardrails" at bounding box center [428, 379] width 50 height 14
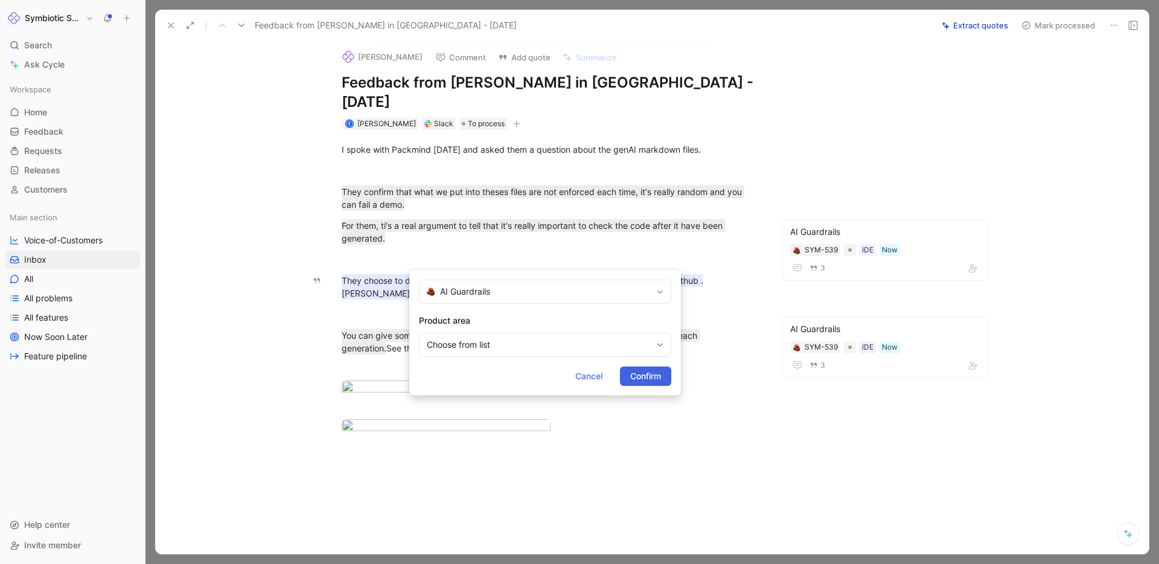
click at [635, 374] on span "Confirm" at bounding box center [645, 376] width 31 height 14
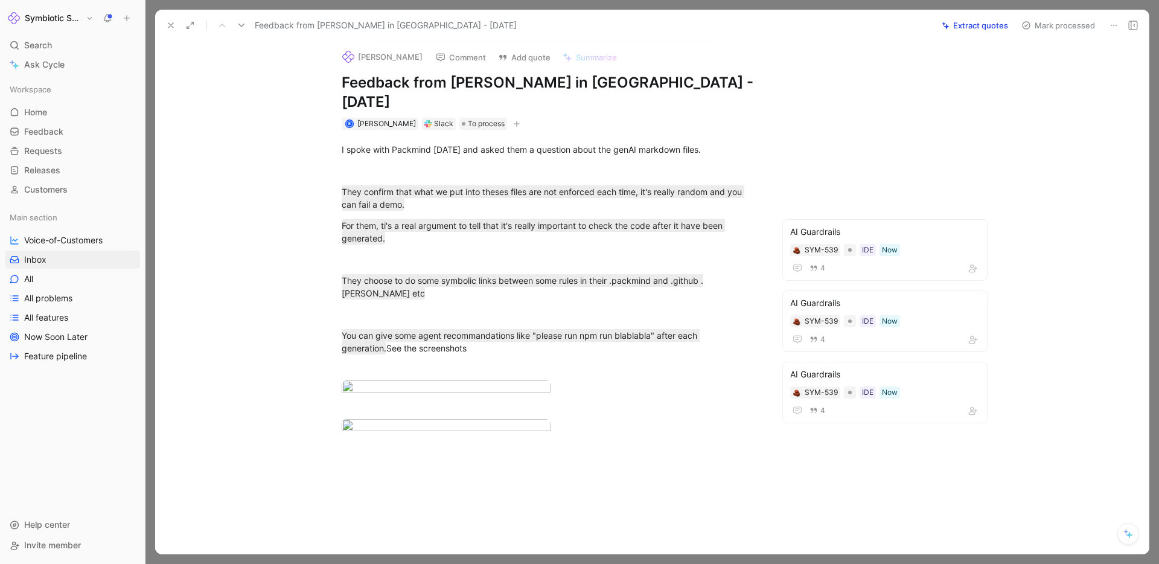
click at [446, 55] on button "Comment" at bounding box center [460, 57] width 61 height 17
click at [468, 118] on span "To process" at bounding box center [486, 124] width 37 height 12
click at [485, 178] on div "Processed Ctrl ⇧ 3" at bounding box center [528, 187] width 168 height 18
click at [169, 22] on icon at bounding box center [171, 26] width 10 height 10
